Goal: Task Accomplishment & Management: Complete application form

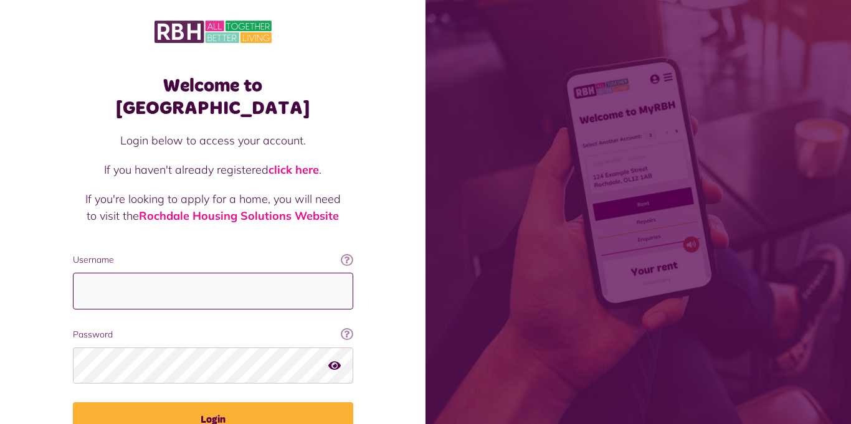
click at [353, 273] on input "Username" at bounding box center [213, 291] width 280 height 37
type input "**********"
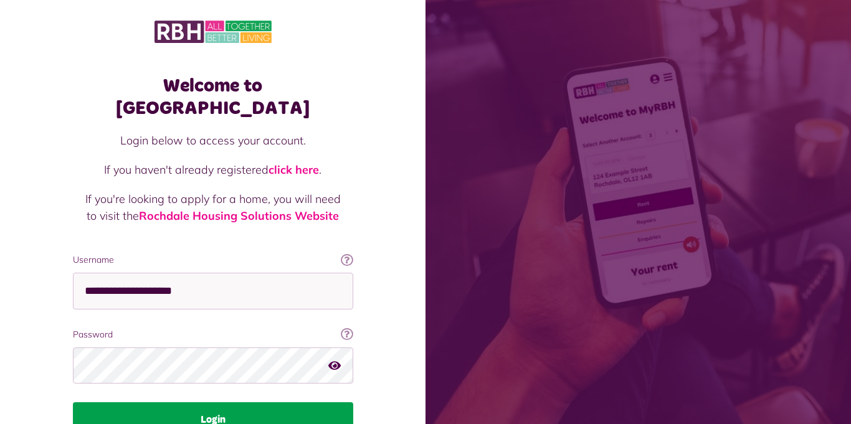
click at [353, 410] on button "Login" at bounding box center [213, 420] width 280 height 35
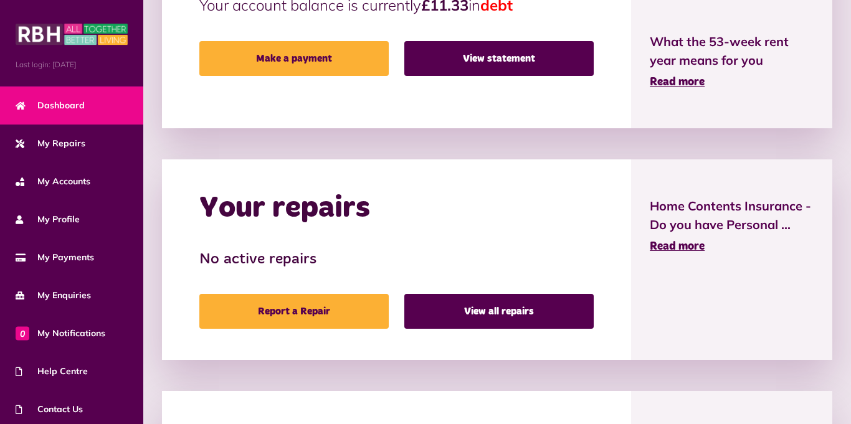
scroll to position [524, 0]
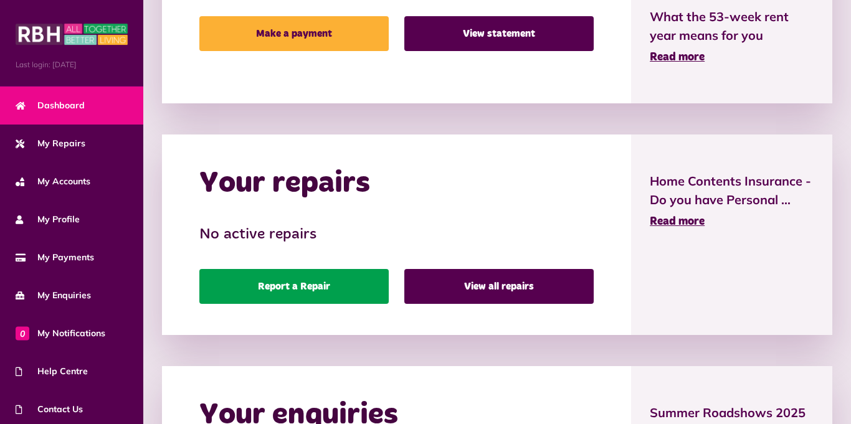
click at [199, 269] on link "Report a Repair" at bounding box center [293, 286] width 189 height 35
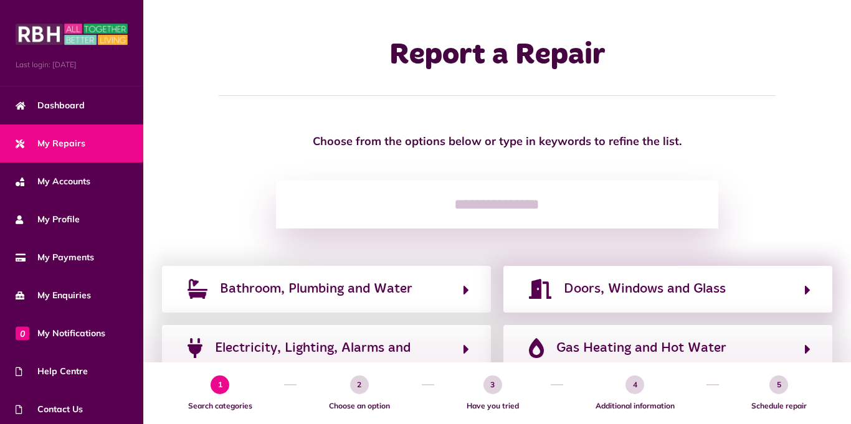
click at [504, 312] on div "Doors, Windows and Glass" at bounding box center [668, 289] width 329 height 46
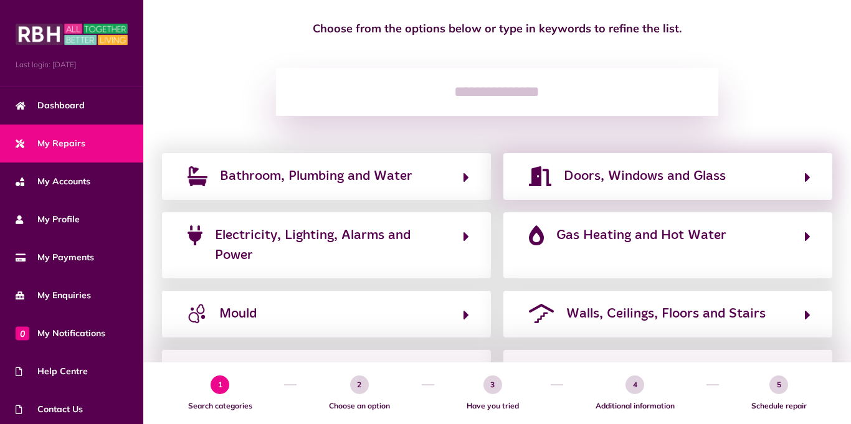
scroll to position [125, 0]
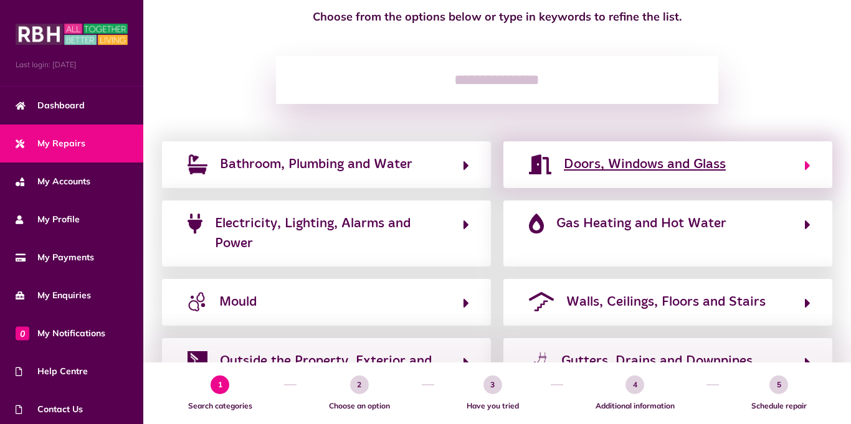
click at [564, 175] on span "Doors, Windows and Glass" at bounding box center [645, 165] width 162 height 20
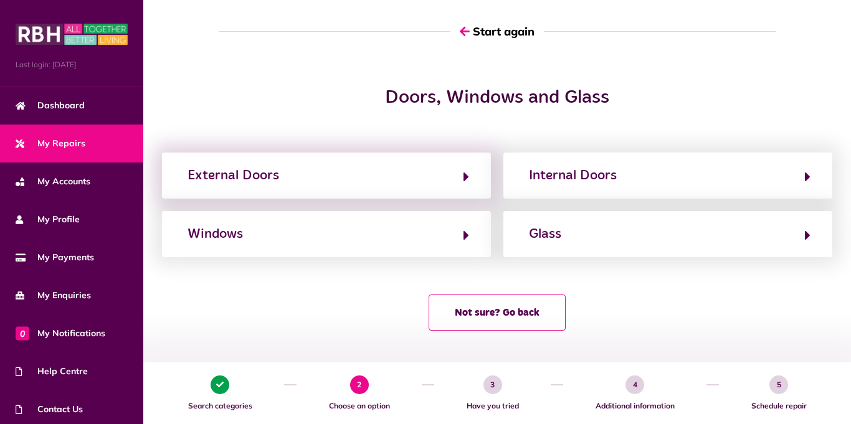
scroll to position [204, 0]
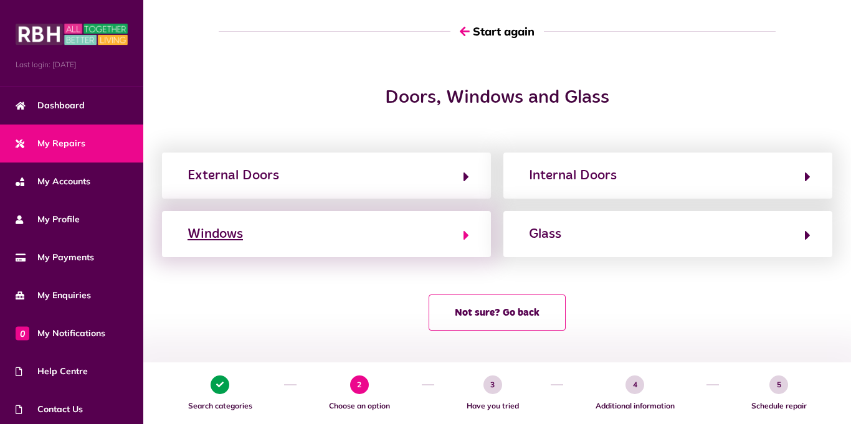
click at [188, 224] on div "Windows" at bounding box center [215, 234] width 55 height 20
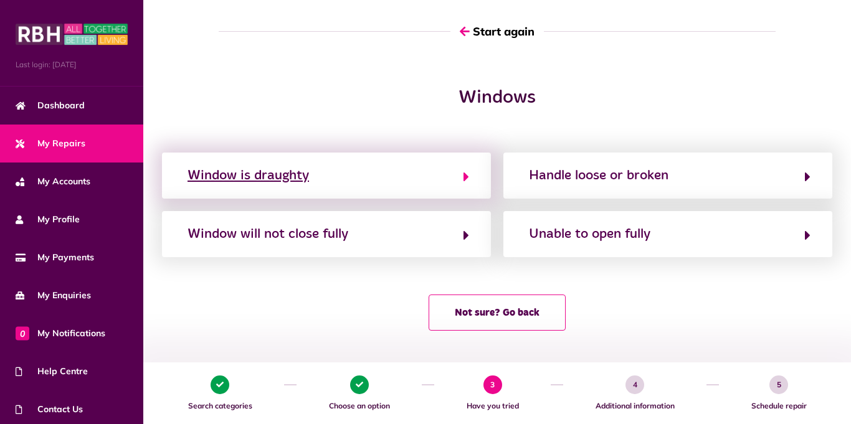
scroll to position [150, 0]
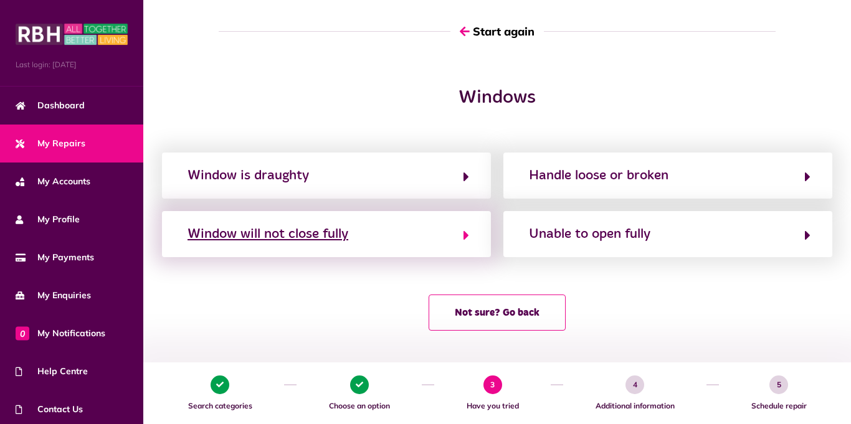
click at [188, 235] on div "Window will not close fully" at bounding box center [268, 234] width 161 height 20
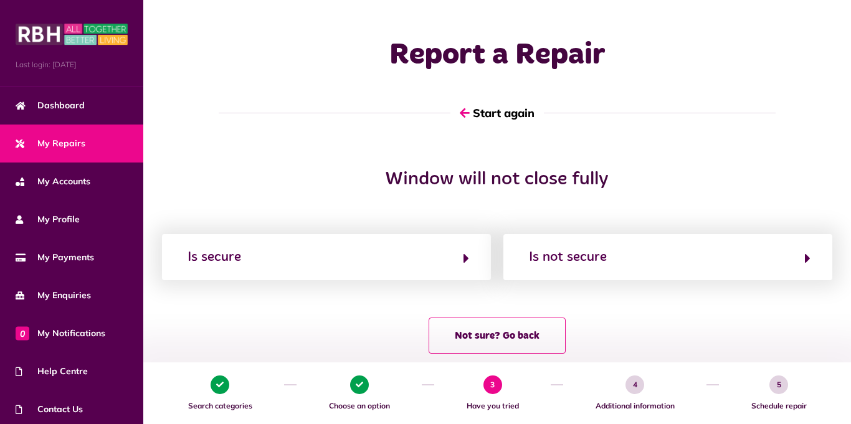
scroll to position [0, 0]
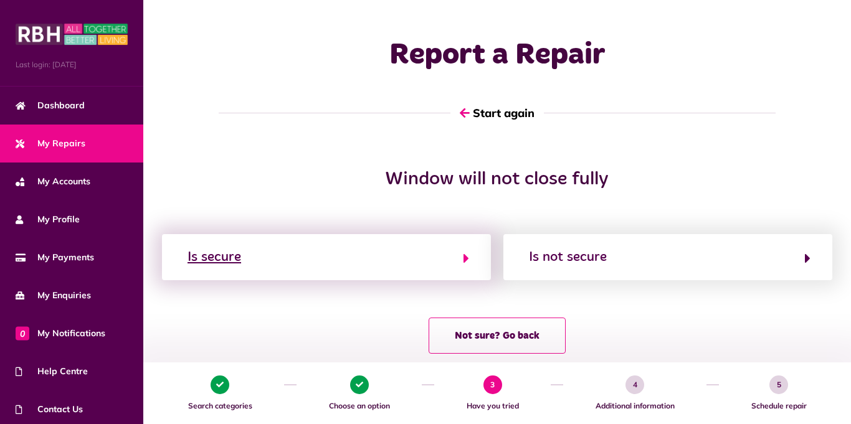
click at [188, 267] on div "Is secure" at bounding box center [215, 257] width 54 height 20
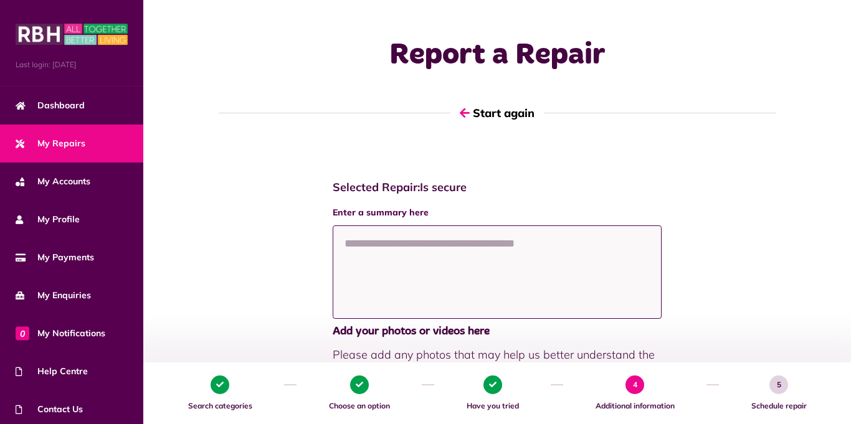
click at [333, 250] on textarea at bounding box center [497, 272] width 329 height 93
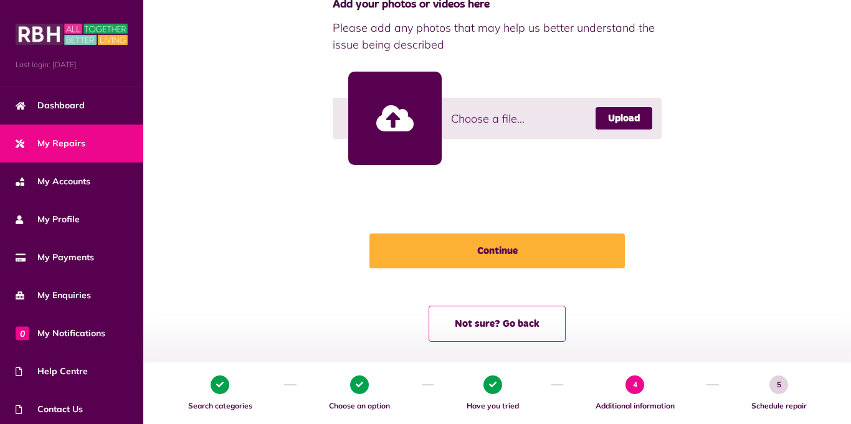
scroll to position [328, 0]
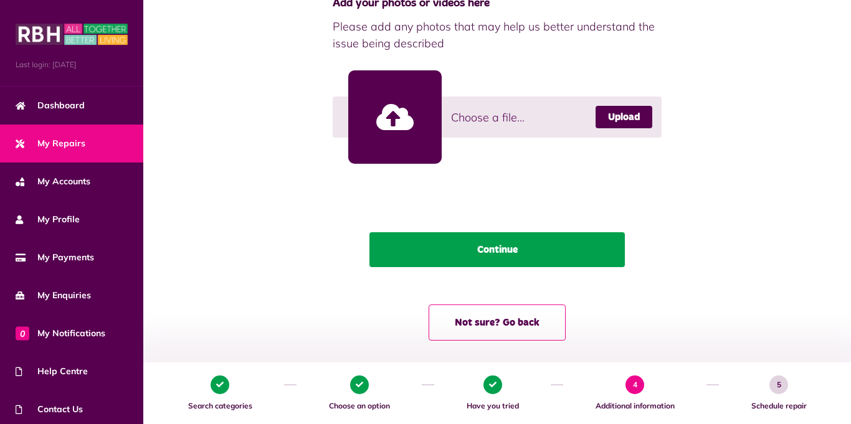
type textarea "**********"
click at [466, 237] on button "Continue" at bounding box center [498, 249] width 256 height 35
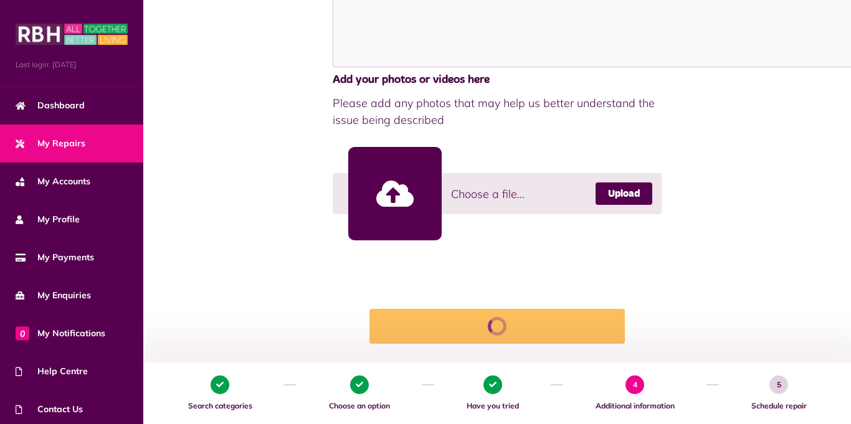
scroll to position [0, 0]
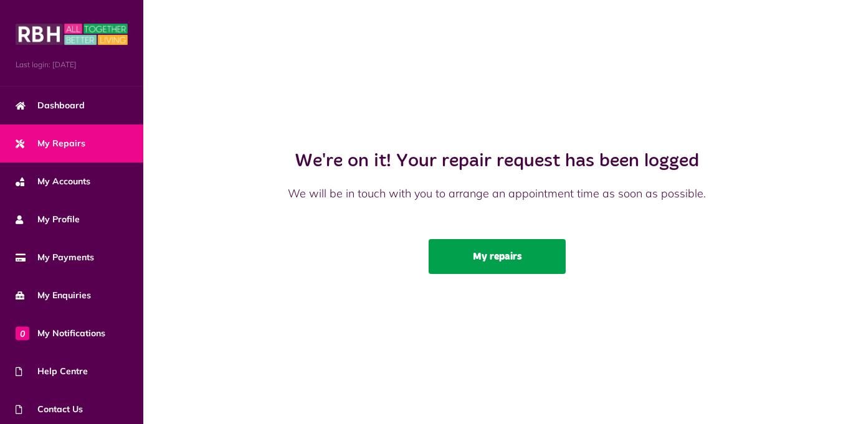
click at [429, 239] on link "My repairs" at bounding box center [497, 256] width 137 height 35
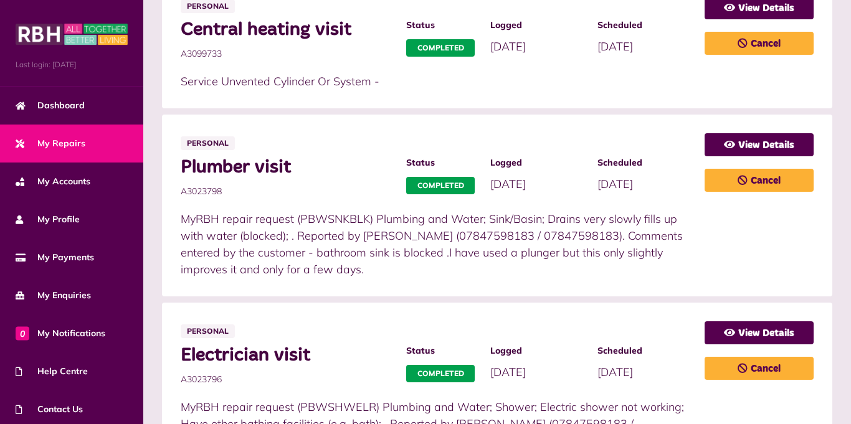
scroll to position [431, 0]
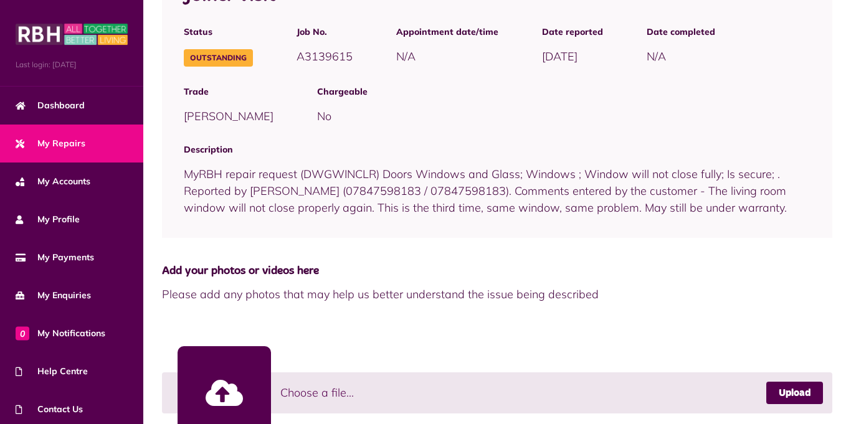
scroll to position [249, 0]
